Goal: Information Seeking & Learning: Learn about a topic

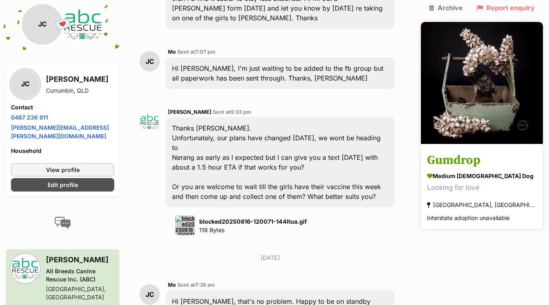
scroll to position [1794, 0]
click at [482, 152] on h3 "Gumdrop" at bounding box center [482, 161] width 110 height 18
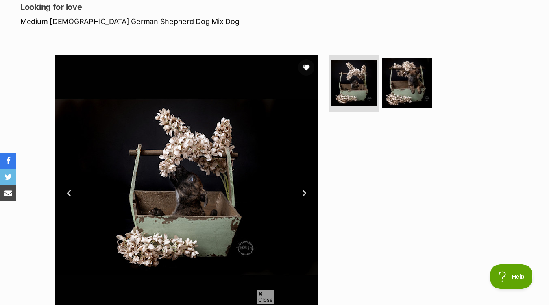
scroll to position [114, 0]
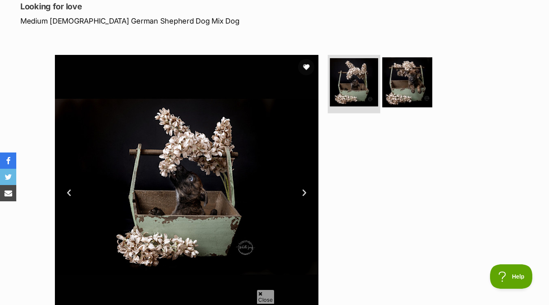
click at [364, 85] on img at bounding box center [354, 82] width 48 height 48
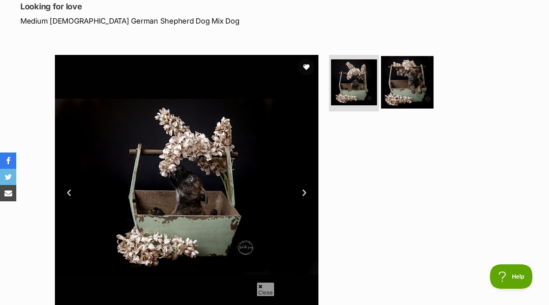
scroll to position [0, 0]
click at [413, 89] on img at bounding box center [407, 82] width 52 height 52
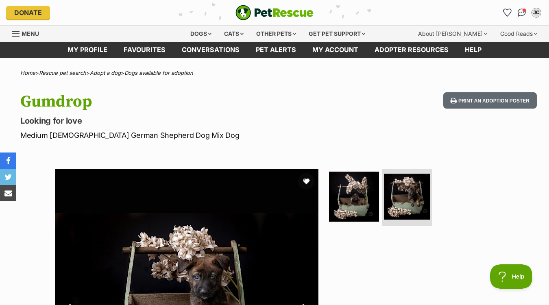
click at [260, 13] on img "PetRescue" at bounding box center [274, 12] width 78 height 15
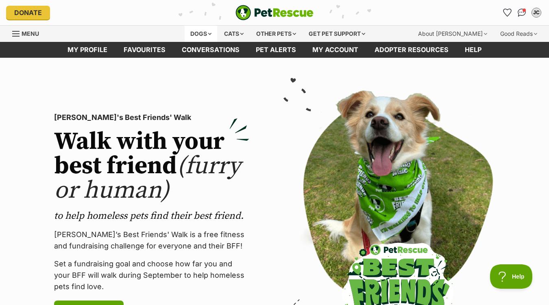
click at [199, 35] on div "Dogs" at bounding box center [200, 34] width 33 height 16
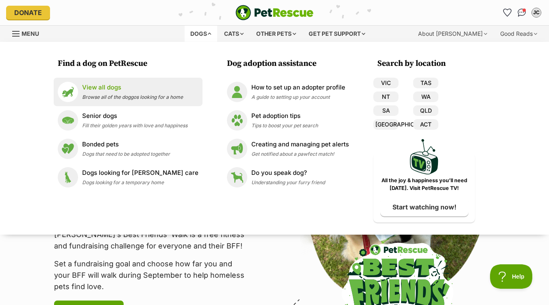
click at [121, 91] on p "View all dogs" at bounding box center [132, 87] width 101 height 9
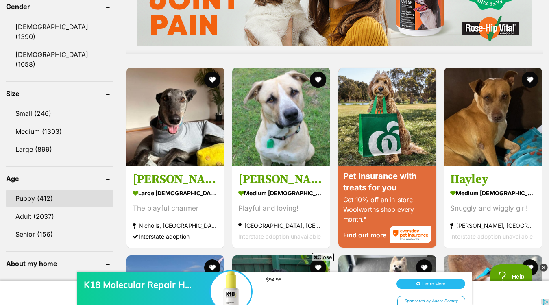
click at [31, 190] on link "Puppy (412)" at bounding box center [59, 198] width 107 height 17
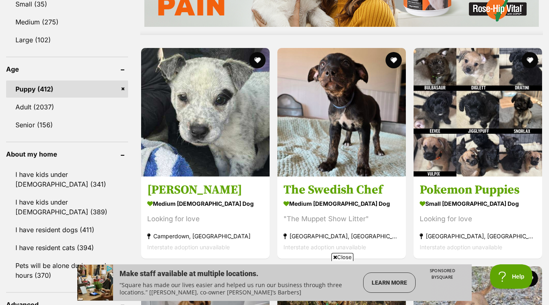
scroll to position [800, 0]
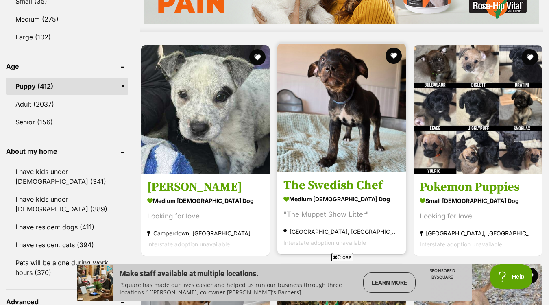
click at [362, 136] on img at bounding box center [341, 107] width 128 height 128
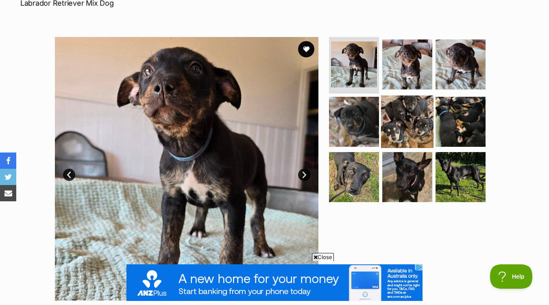
click at [401, 95] on img at bounding box center [407, 121] width 52 height 52
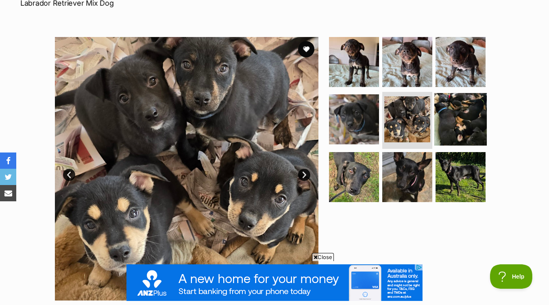
click at [470, 106] on img at bounding box center [460, 119] width 52 height 52
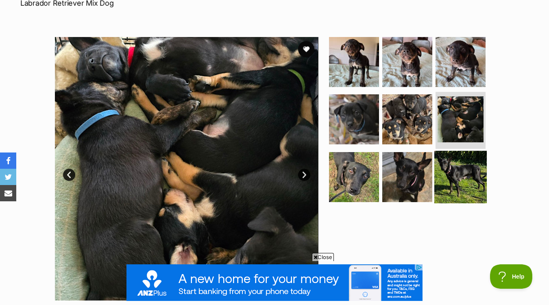
click at [460, 163] on img at bounding box center [460, 177] width 52 height 52
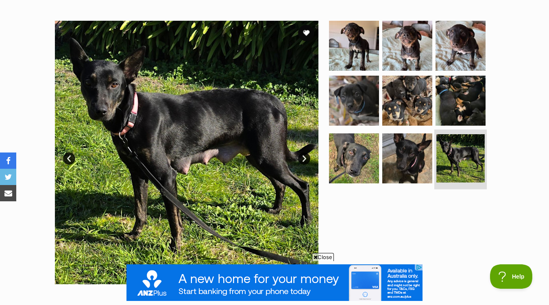
scroll to position [170, 0]
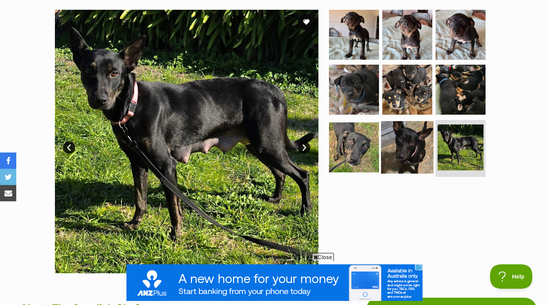
click at [412, 145] on img at bounding box center [407, 147] width 52 height 52
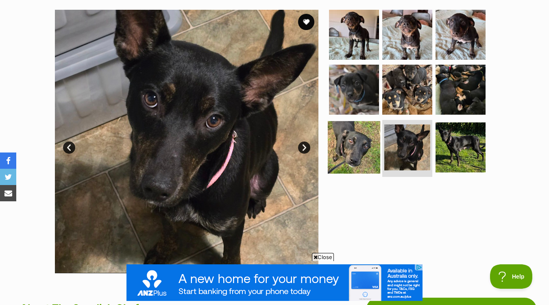
click at [361, 139] on img at bounding box center [353, 147] width 52 height 52
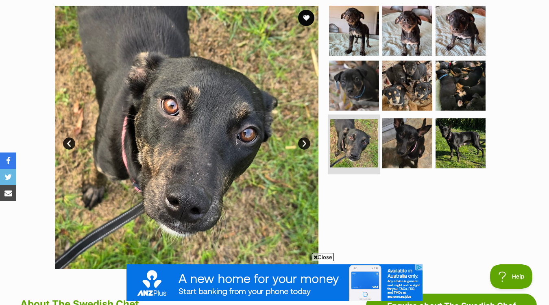
scroll to position [175, 0]
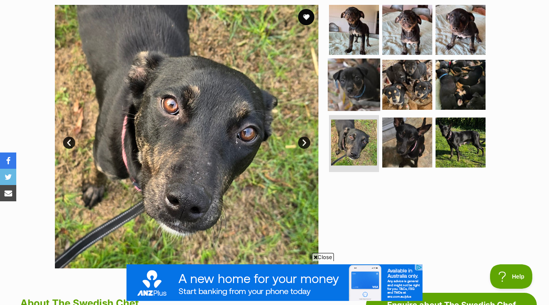
click at [359, 74] on img at bounding box center [353, 85] width 52 height 52
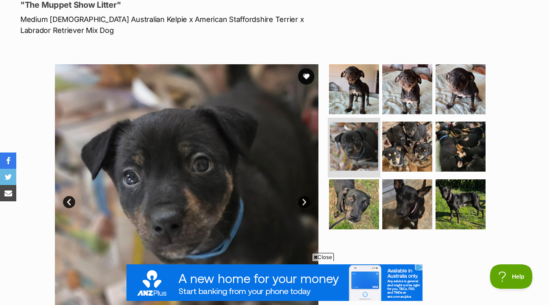
scroll to position [114, 0]
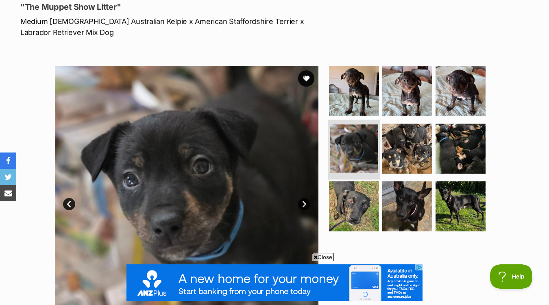
click at [359, 74] on img at bounding box center [354, 91] width 50 height 50
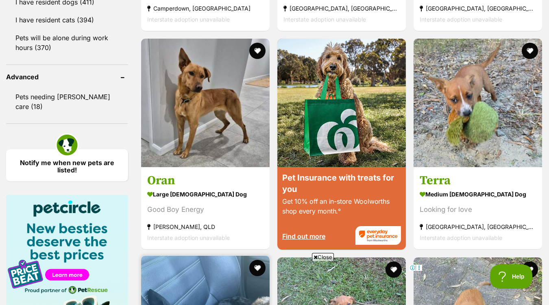
scroll to position [1038, 0]
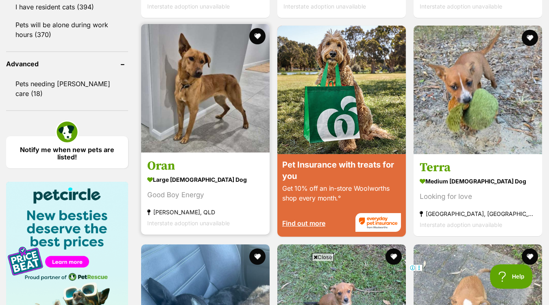
click at [197, 120] on img at bounding box center [205, 88] width 128 height 128
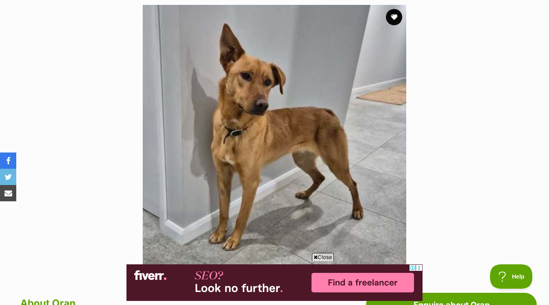
scroll to position [145, 0]
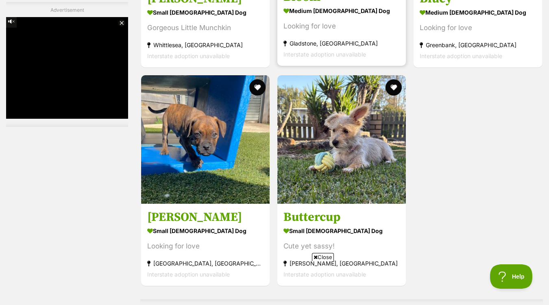
scroll to position [1743, 0]
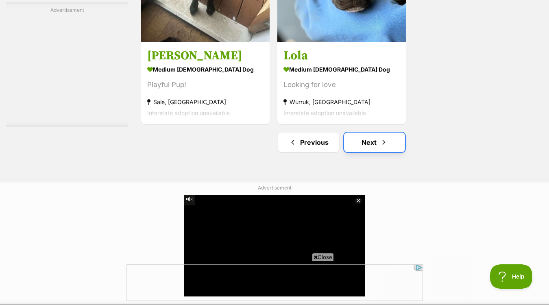
click at [365, 147] on link "Next" at bounding box center [374, 142] width 61 height 20
